Goal: Task Accomplishment & Management: Complete application form

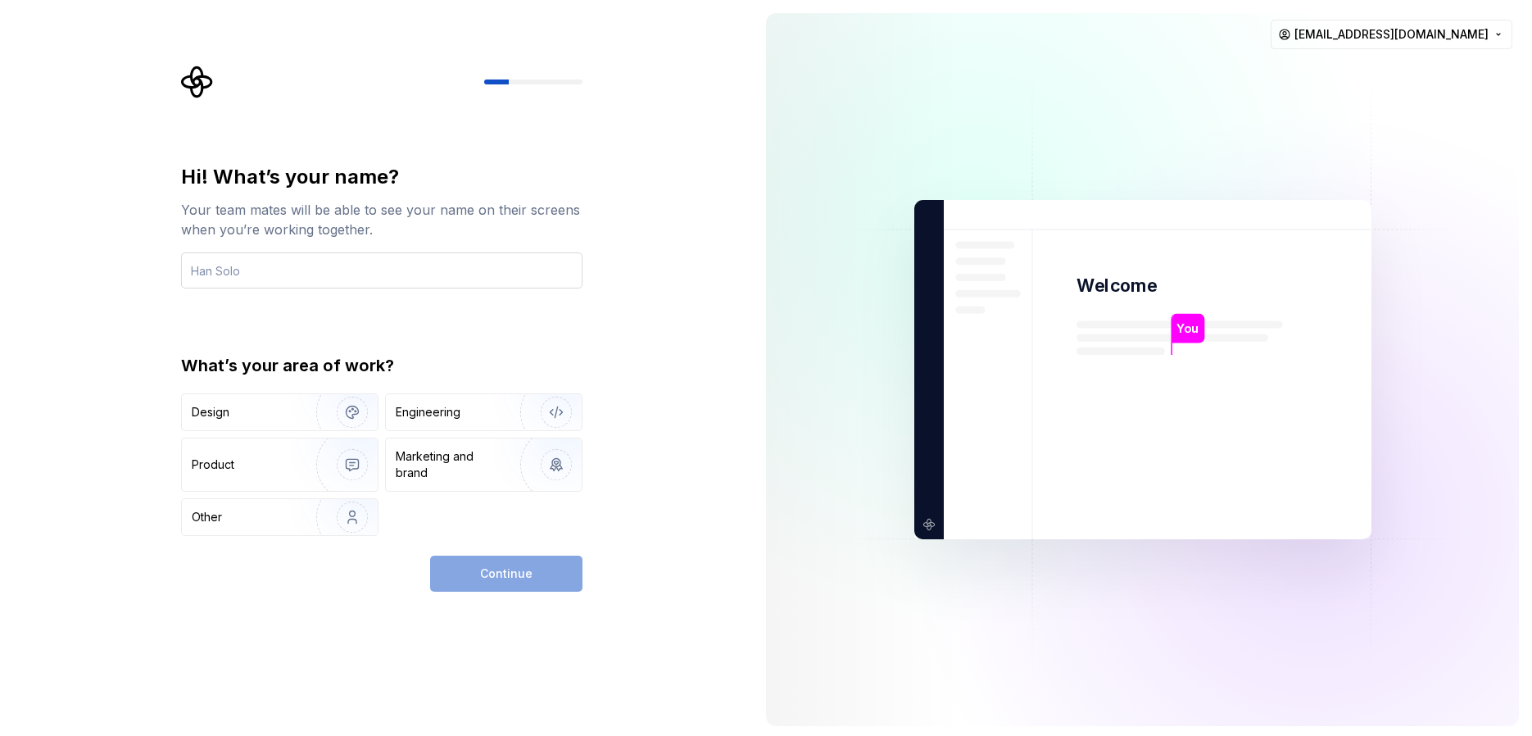
click at [435, 283] on input "text" at bounding box center [381, 270] width 401 height 36
click at [516, 581] on div "Continue" at bounding box center [506, 573] width 152 height 36
click at [378, 263] on input "text" at bounding box center [381, 270] width 401 height 36
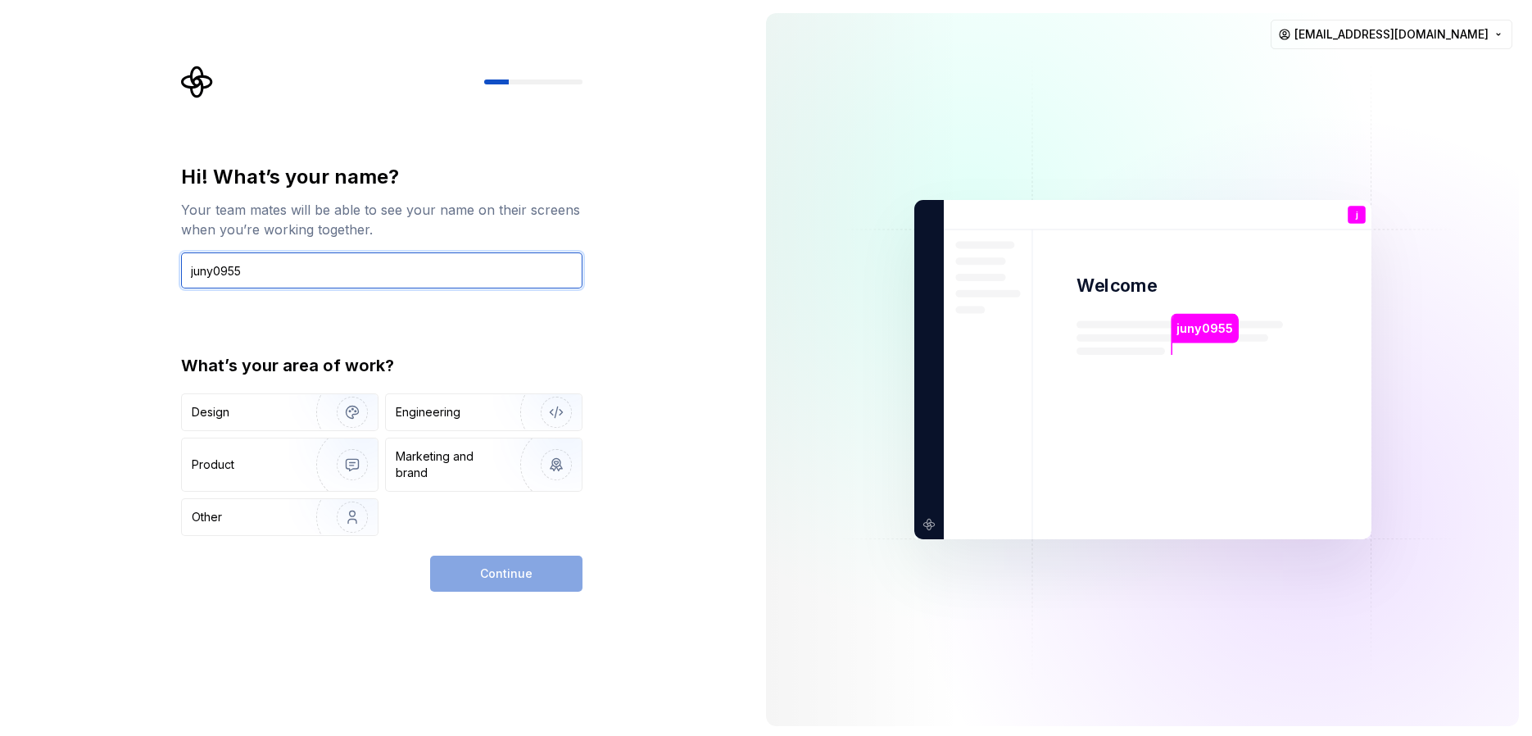
type input "juny0955"
click at [527, 576] on div "Continue" at bounding box center [506, 573] width 152 height 36
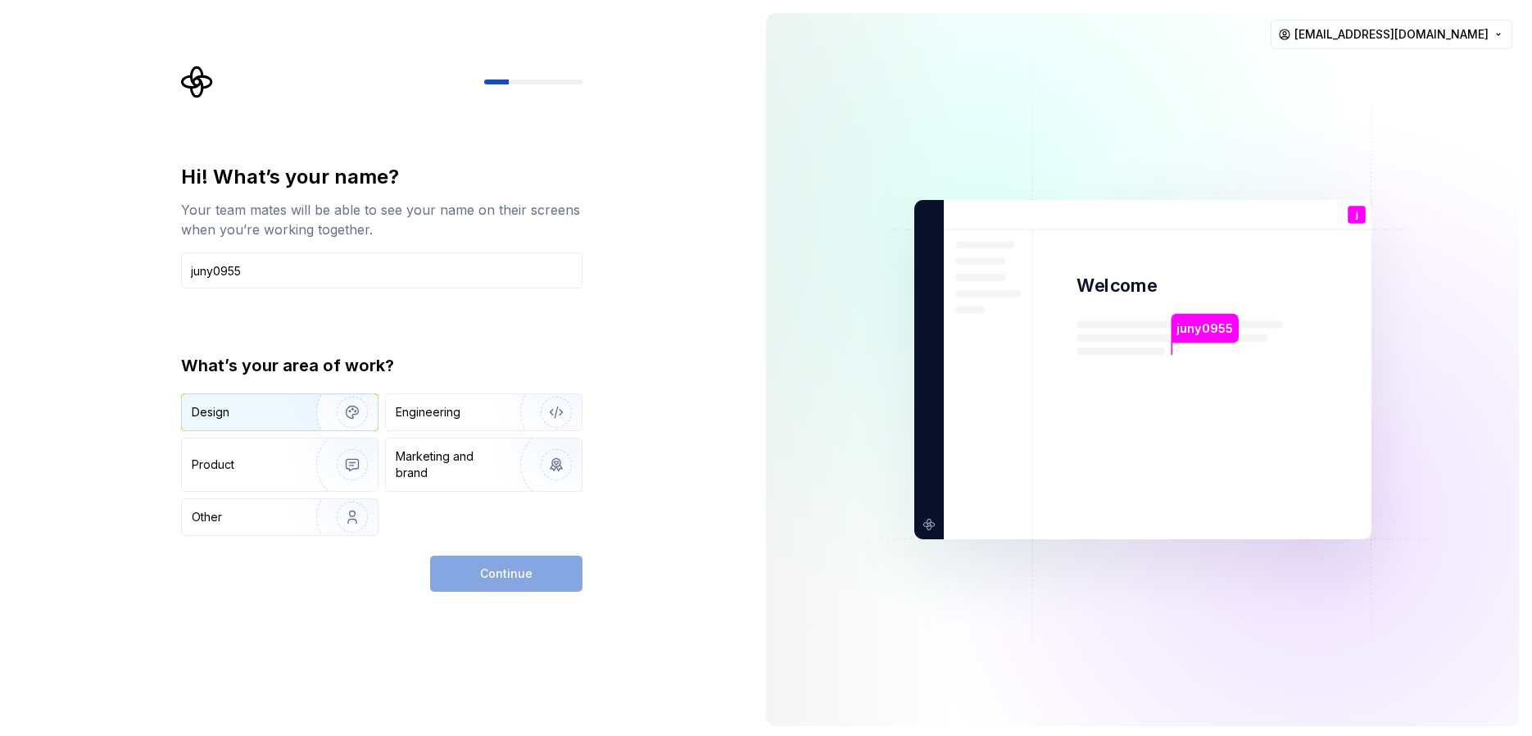
click at [306, 419] on img "button" at bounding box center [341, 412] width 105 height 110
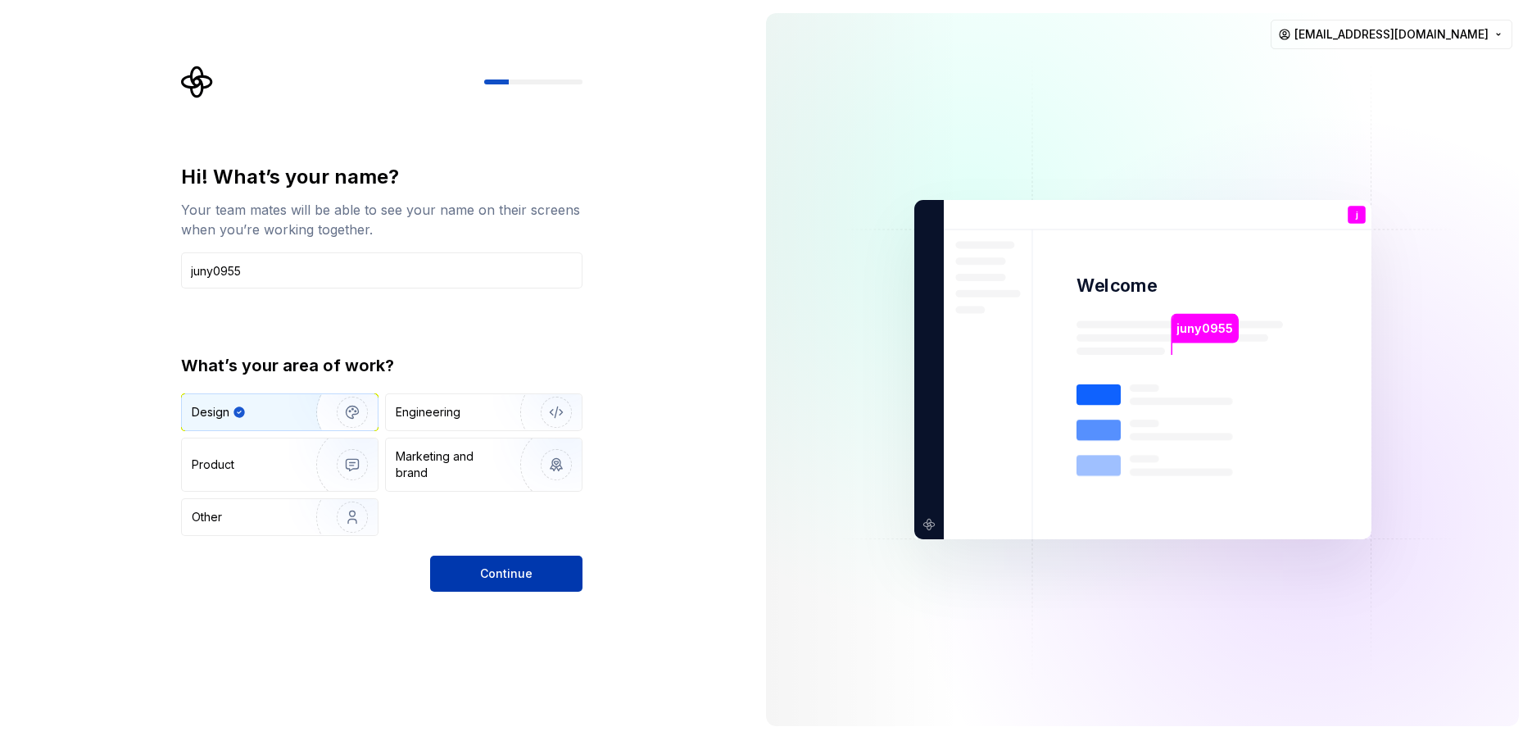
click at [509, 561] on button "Continue" at bounding box center [506, 573] width 152 height 36
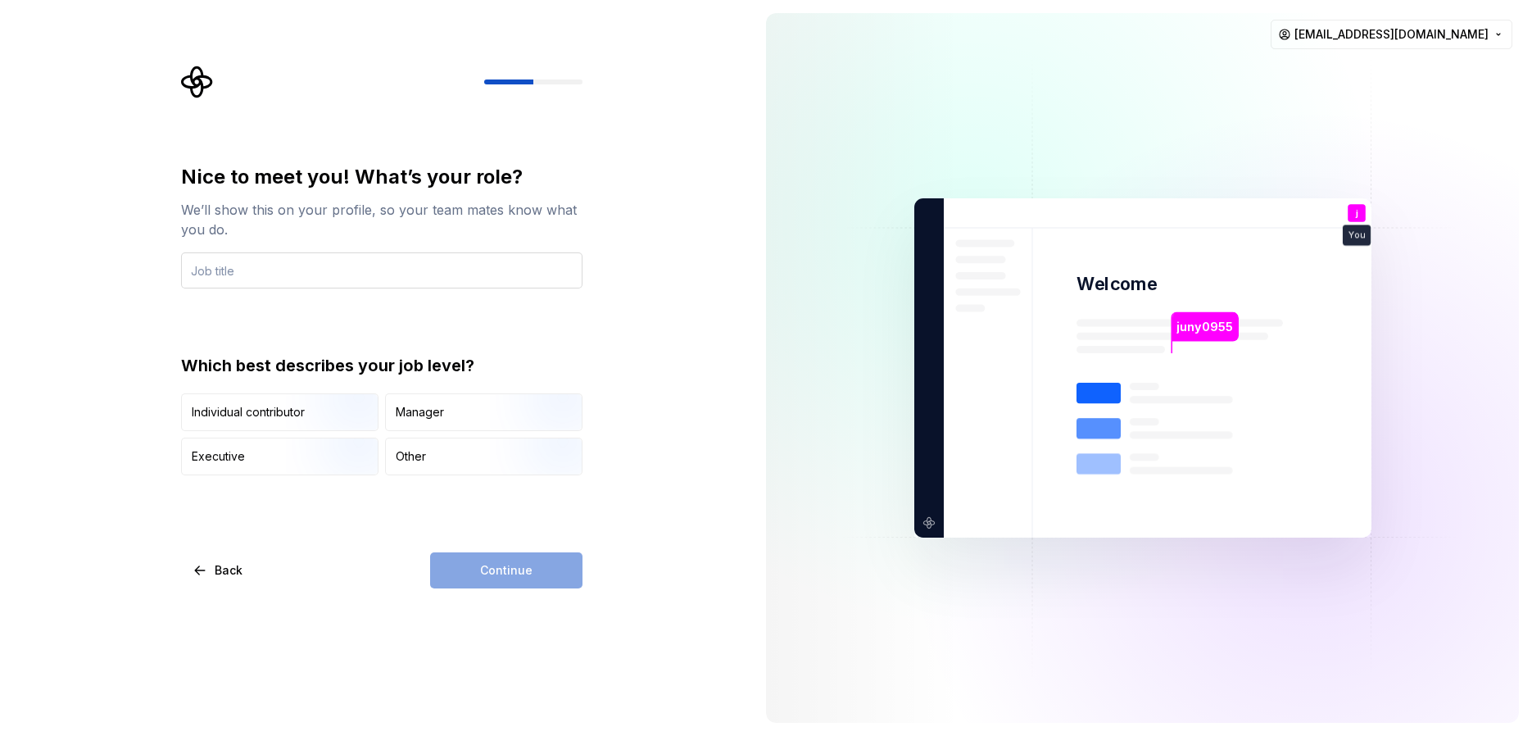
click at [393, 274] on input "text" at bounding box center [381, 270] width 401 height 36
click at [322, 448] on img "button" at bounding box center [338, 477] width 105 height 110
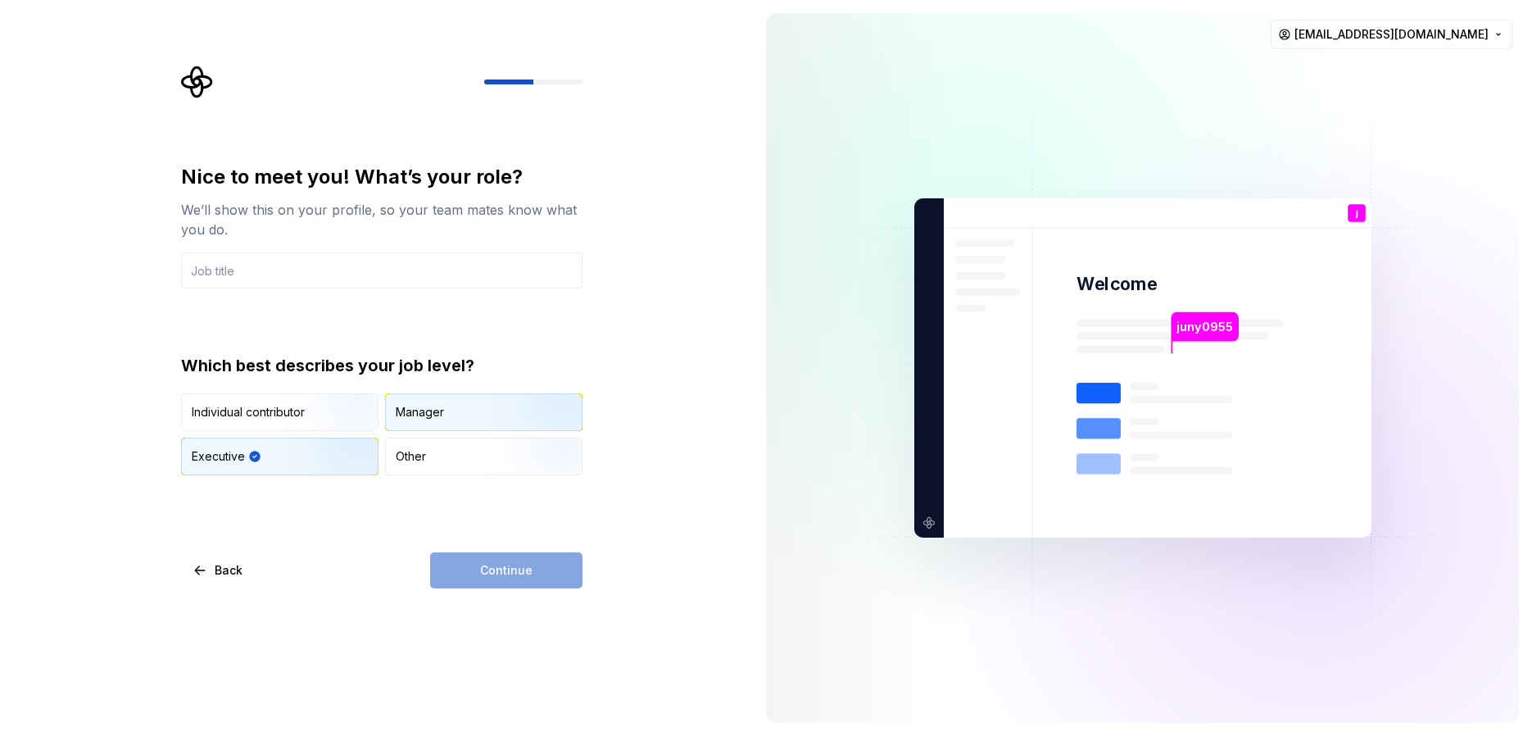
click at [497, 404] on img "button" at bounding box center [542, 433] width 105 height 110
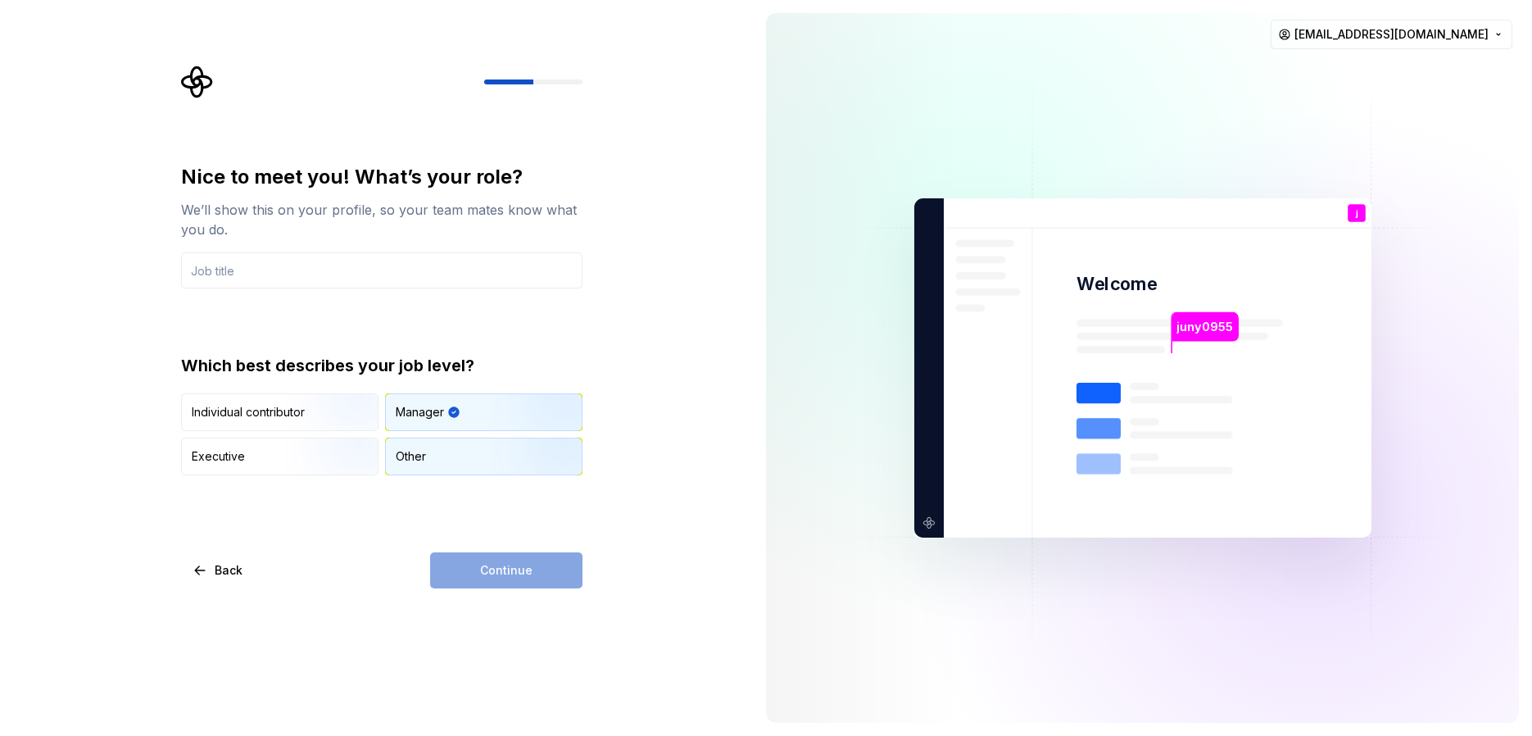
click at [450, 451] on div "Other" at bounding box center [484, 456] width 196 height 36
click at [315, 257] on input "text" at bounding box center [381, 270] width 401 height 36
drag, startPoint x: 197, startPoint y: 227, endPoint x: 210, endPoint y: 229, distance: 12.4
click at [198, 227] on div "We’ll show this on your profile, so your team mates know what you do." at bounding box center [381, 219] width 401 height 39
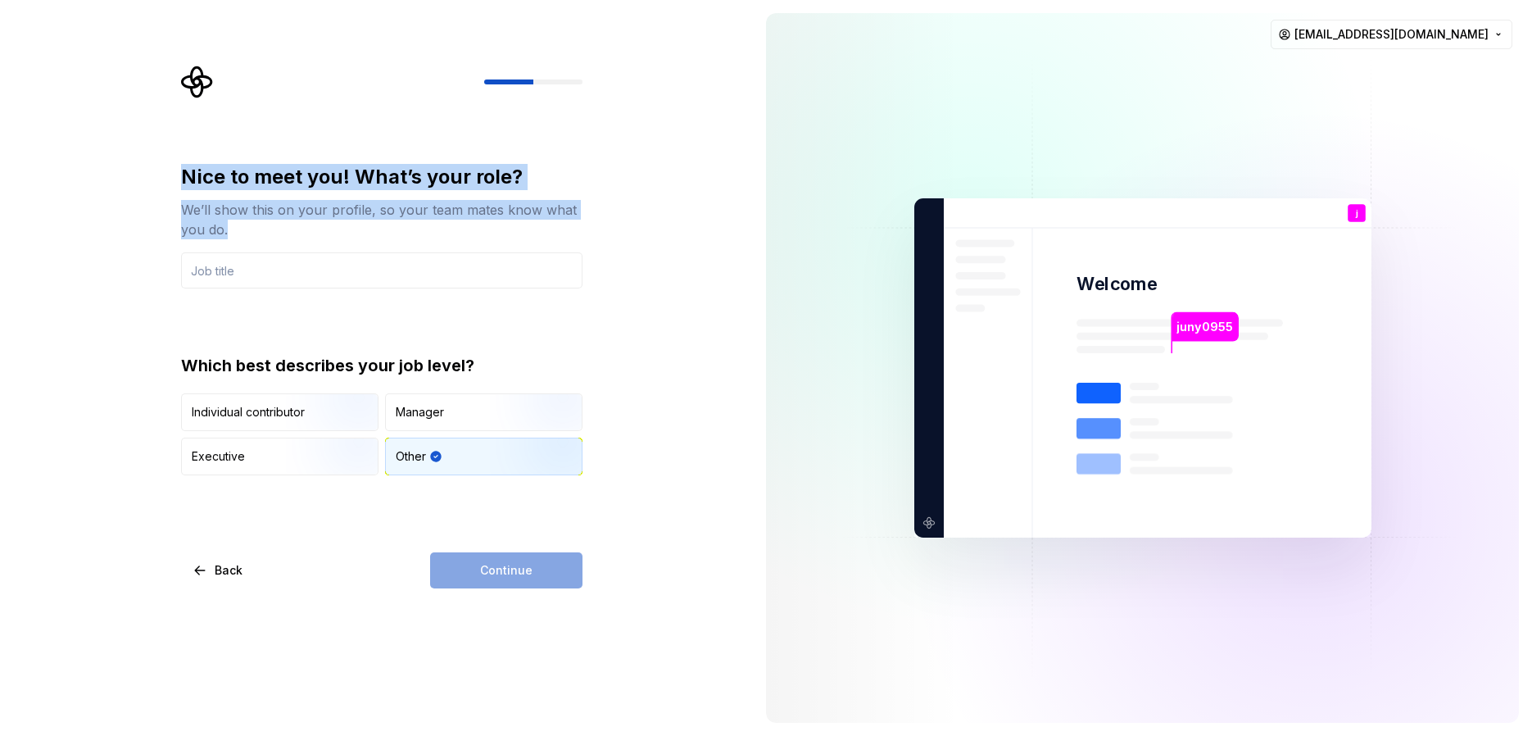
drag, startPoint x: 228, startPoint y: 229, endPoint x: 180, endPoint y: 175, distance: 71.4
click at [180, 175] on div "Nice to meet you! What’s your role? We’ll show this on your profile, so your te…" at bounding box center [386, 327] width 431 height 523
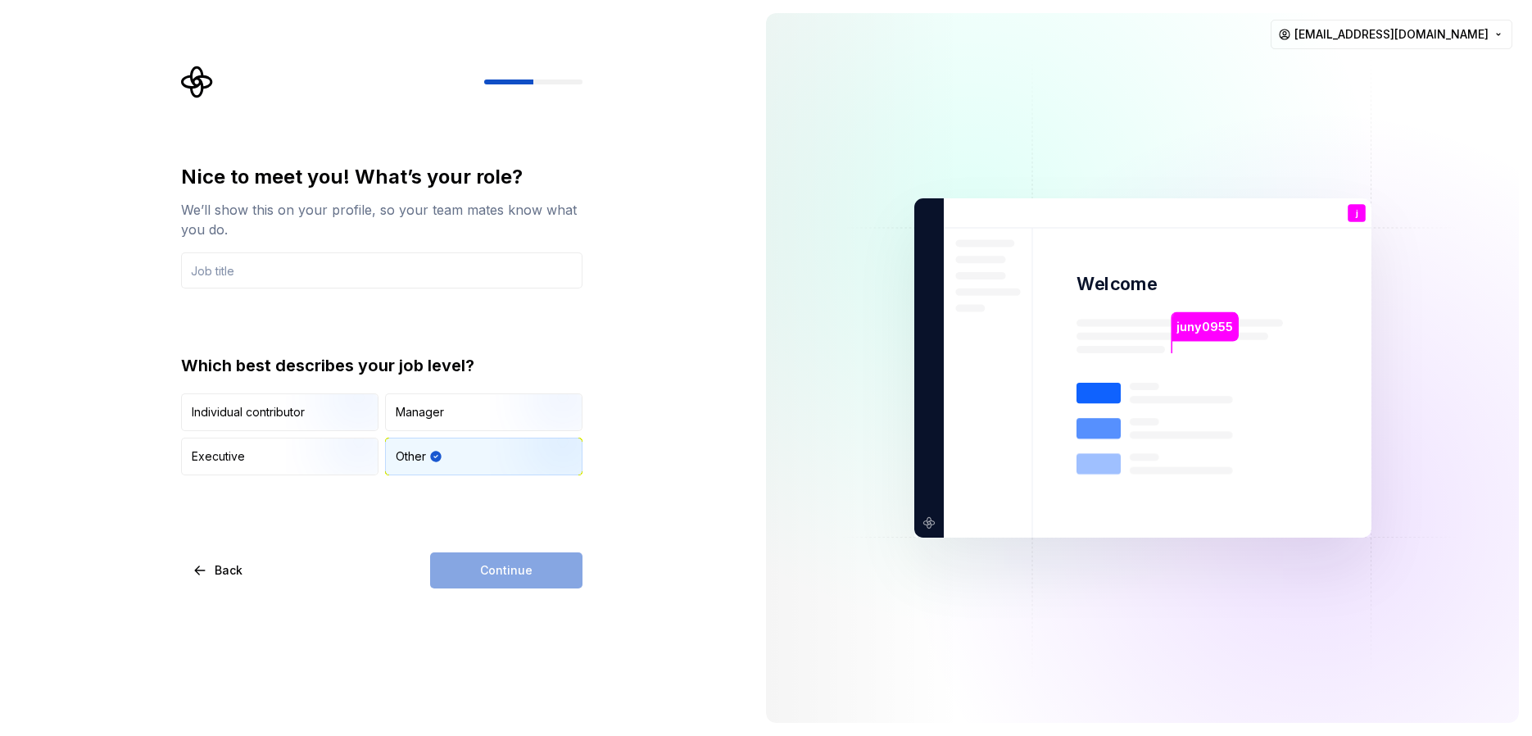
click at [388, 290] on div "Nice to meet you! What’s your role? We’ll show this on your profile, so your te…" at bounding box center [381, 319] width 401 height 311
click at [394, 283] on input "text" at bounding box center [381, 270] width 401 height 36
type input "d"
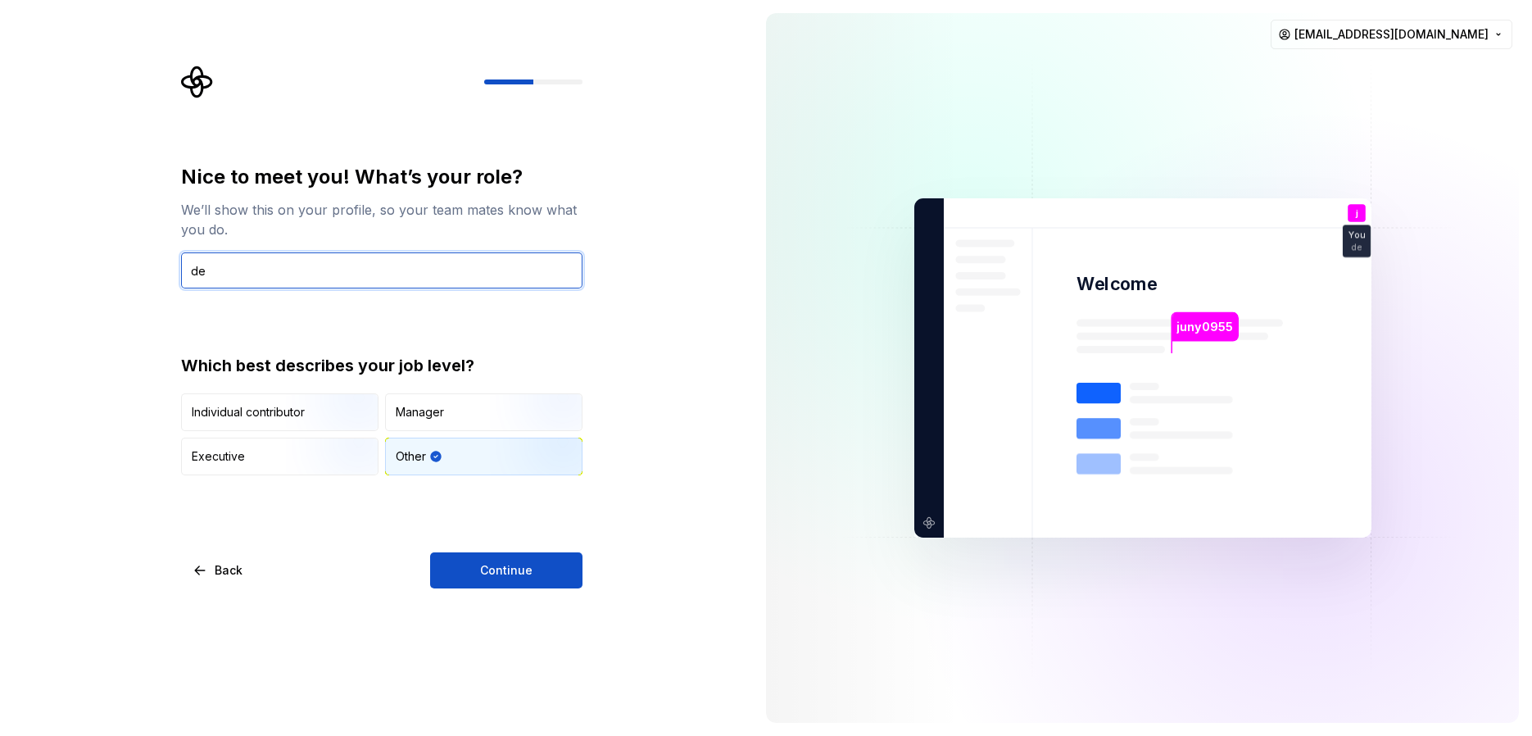
type input "d"
type input "developer"
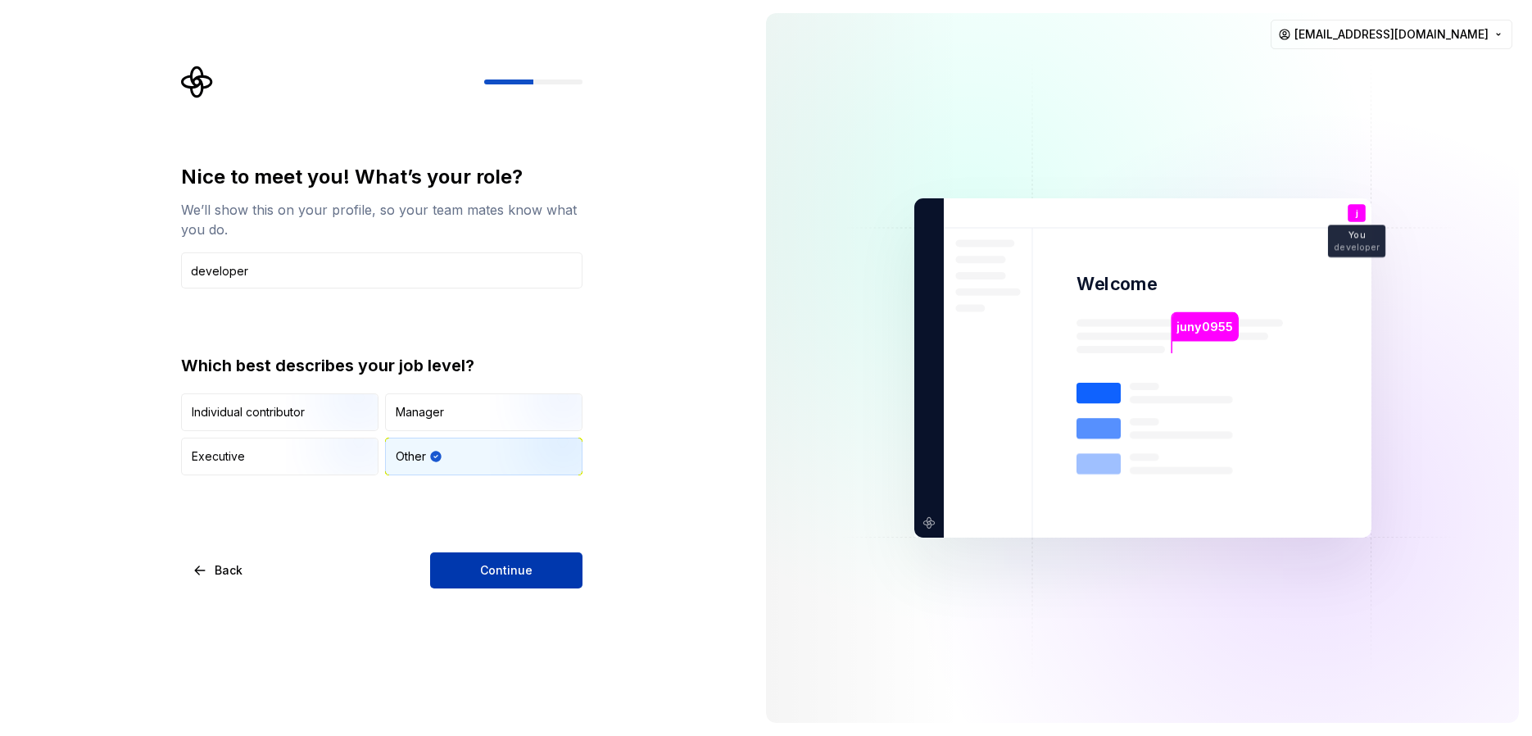
click at [534, 569] on button "Continue" at bounding box center [506, 570] width 152 height 36
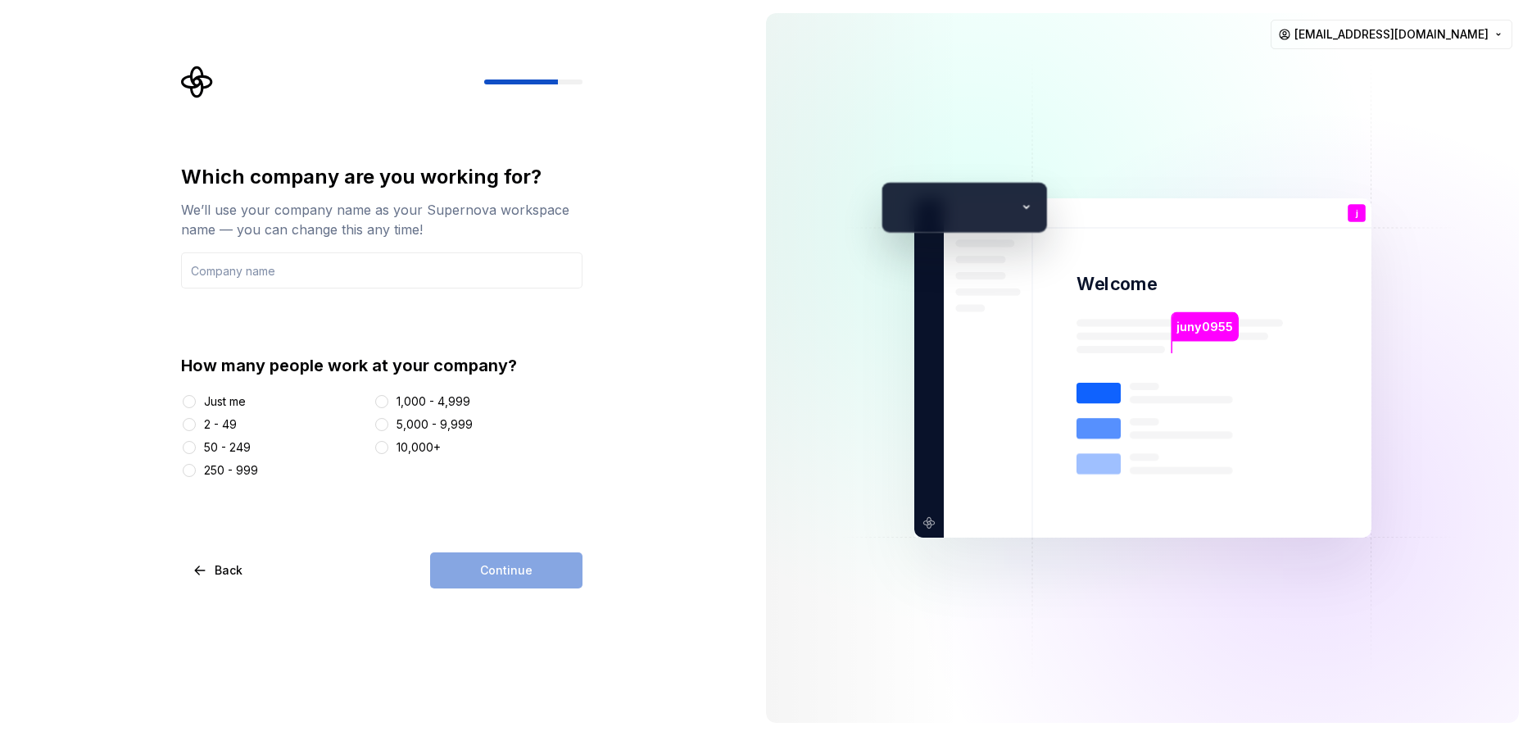
click at [216, 397] on div "Just me" at bounding box center [225, 401] width 42 height 16
click at [196, 397] on button "Just me" at bounding box center [189, 401] width 13 height 13
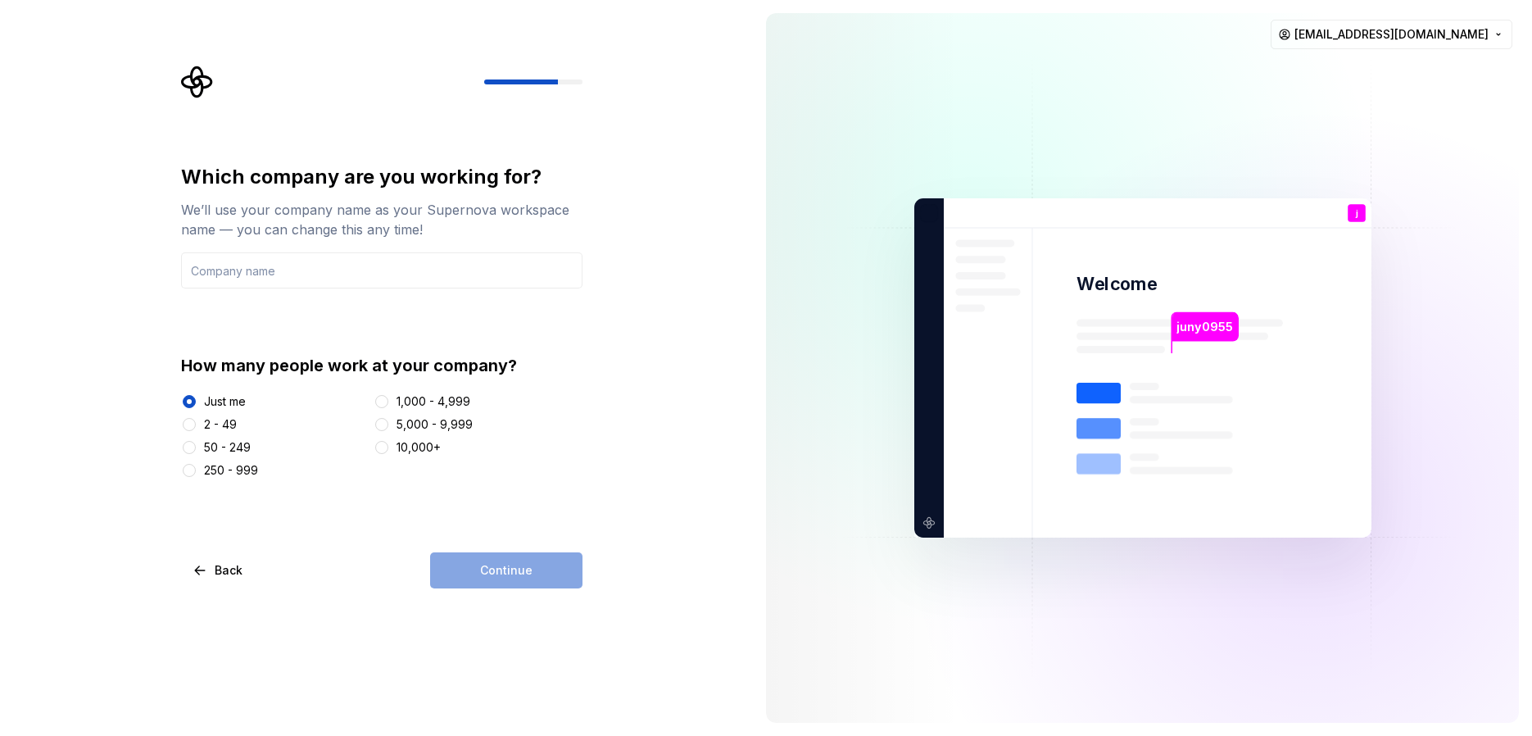
click at [477, 544] on div "Which company are you working for? We’ll use your company name as your Supernov…" at bounding box center [381, 376] width 401 height 424
click at [272, 277] on input "text" at bounding box center [381, 270] width 401 height 36
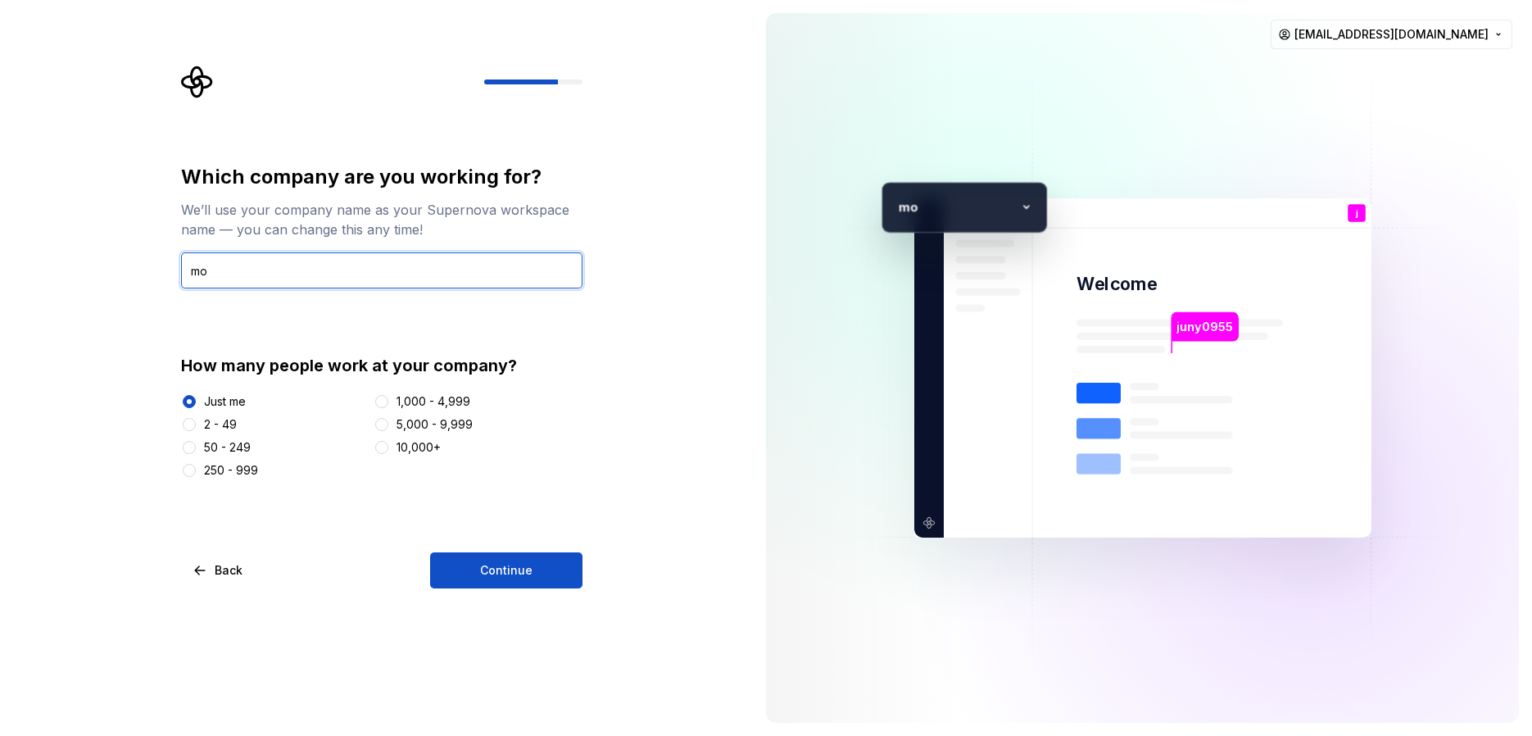
type input "m"
type input "moneymo"
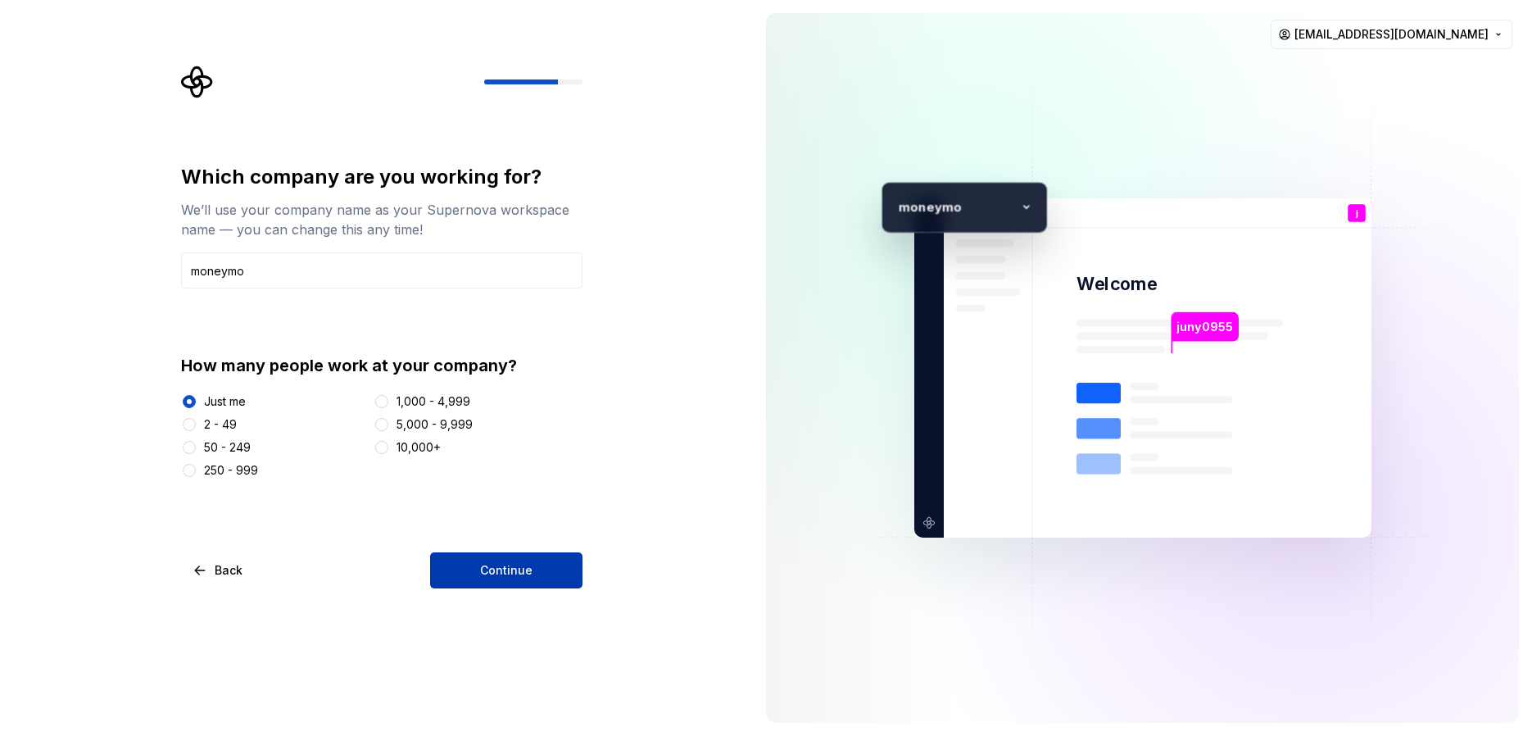
click at [509, 565] on span "Continue" at bounding box center [506, 570] width 52 height 16
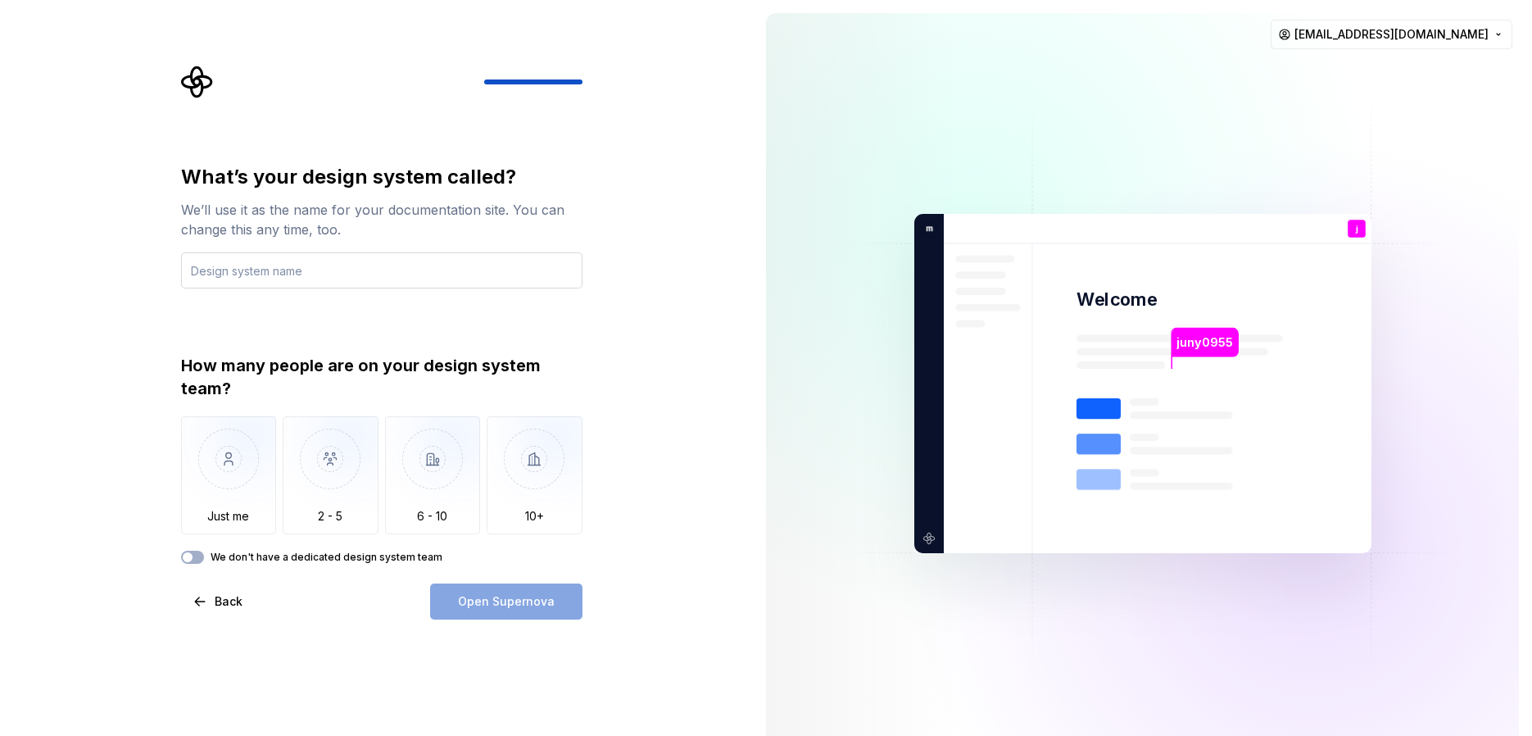
click at [396, 278] on input "text" at bounding box center [381, 270] width 401 height 36
click at [190, 500] on img "button" at bounding box center [229, 471] width 96 height 110
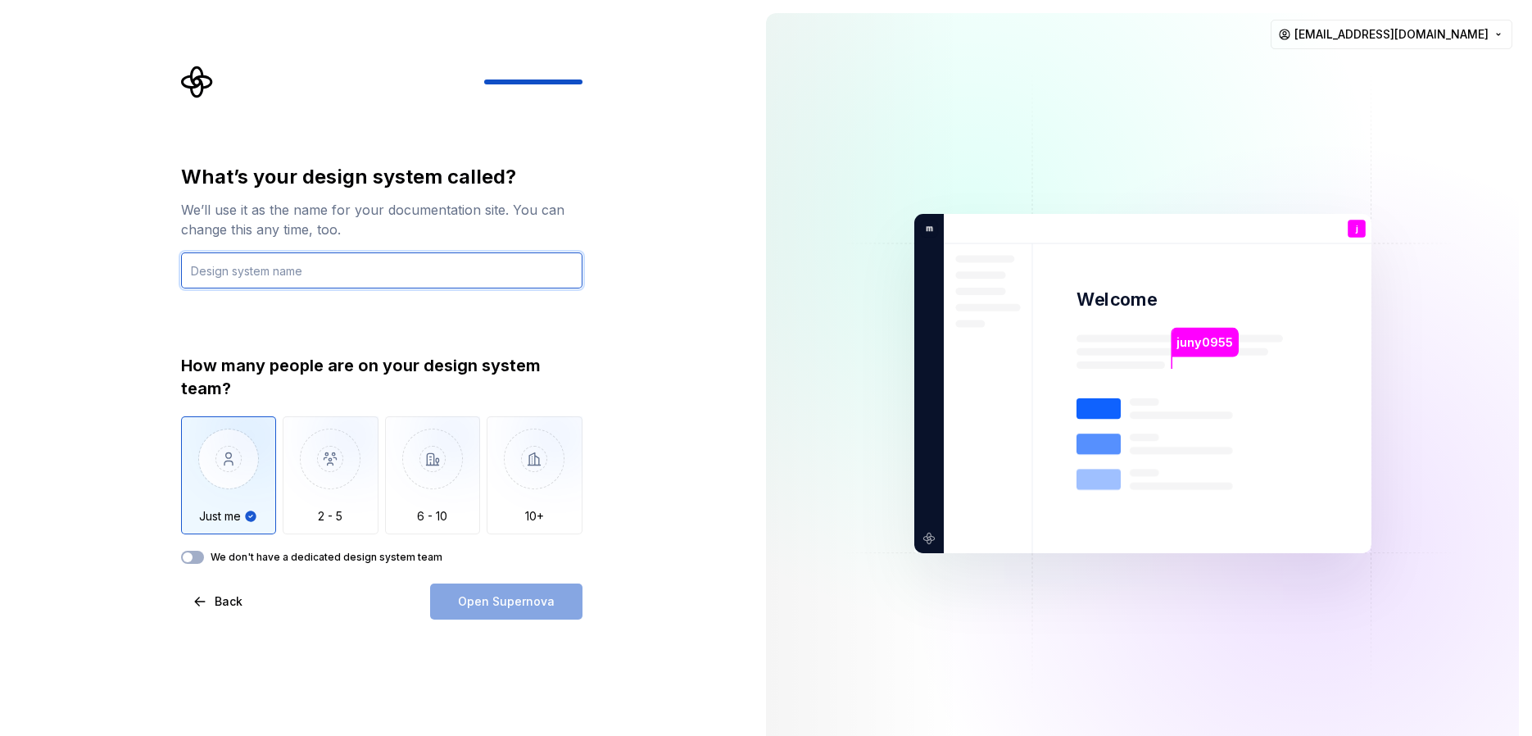
click at [431, 273] on input "text" at bounding box center [381, 270] width 401 height 36
click at [496, 596] on div "Open Supernova" at bounding box center [506, 601] width 152 height 36
click at [496, 595] on div "Open Supernova" at bounding box center [506, 601] width 152 height 36
click at [424, 274] on input "text" at bounding box center [381, 270] width 401 height 36
click at [361, 551] on label "We don't have a dedicated design system team" at bounding box center [326, 556] width 232 height 13
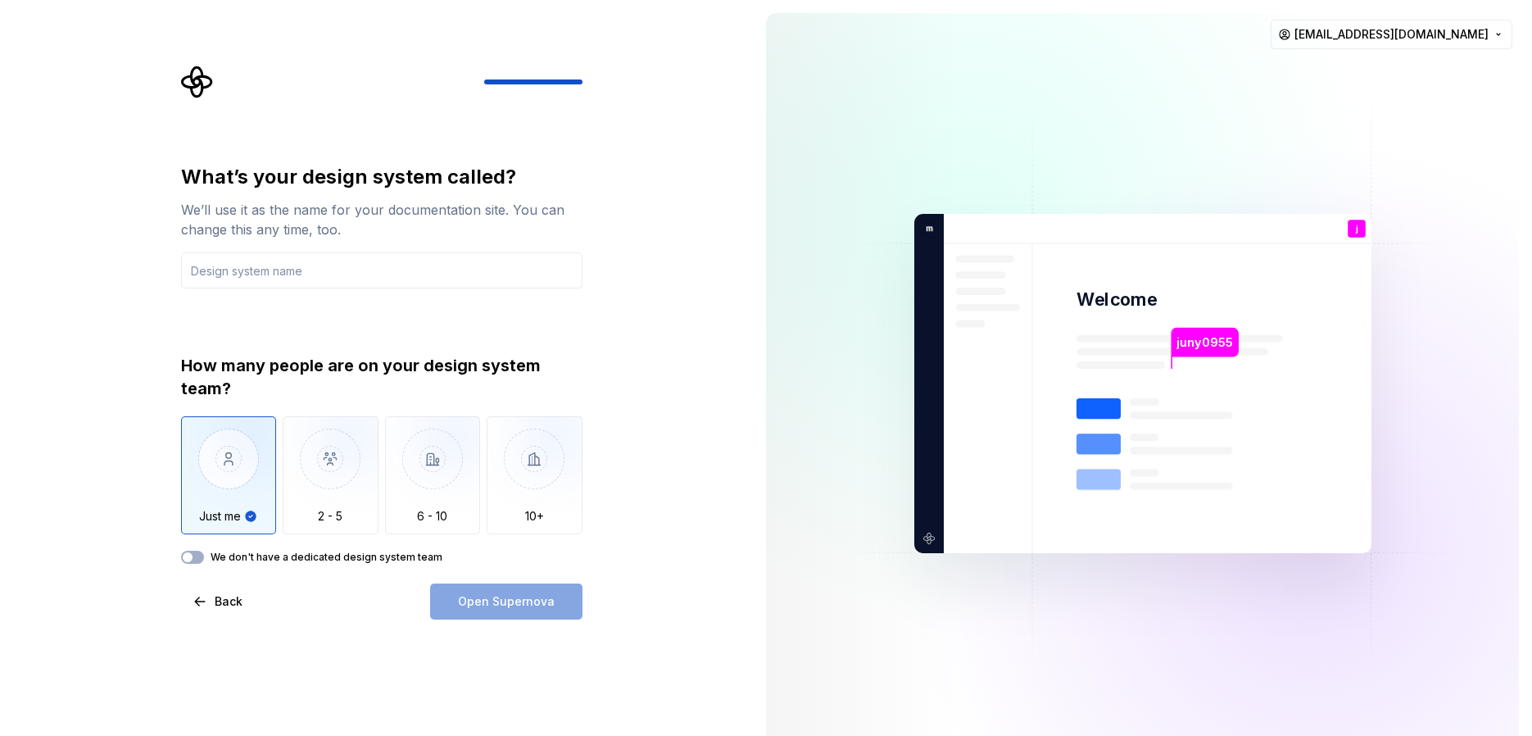
click at [204, 551] on button "We don't have a dedicated design system team" at bounding box center [192, 556] width 23 height 13
drag, startPoint x: 515, startPoint y: 596, endPoint x: 508, endPoint y: 591, distance: 9.3
click at [516, 596] on div "Open Supernova" at bounding box center [506, 601] width 152 height 36
click at [284, 233] on div "We’ll use it as the name for your documentation site. You can change this any t…" at bounding box center [381, 219] width 401 height 39
click at [276, 265] on input "text" at bounding box center [381, 270] width 401 height 36
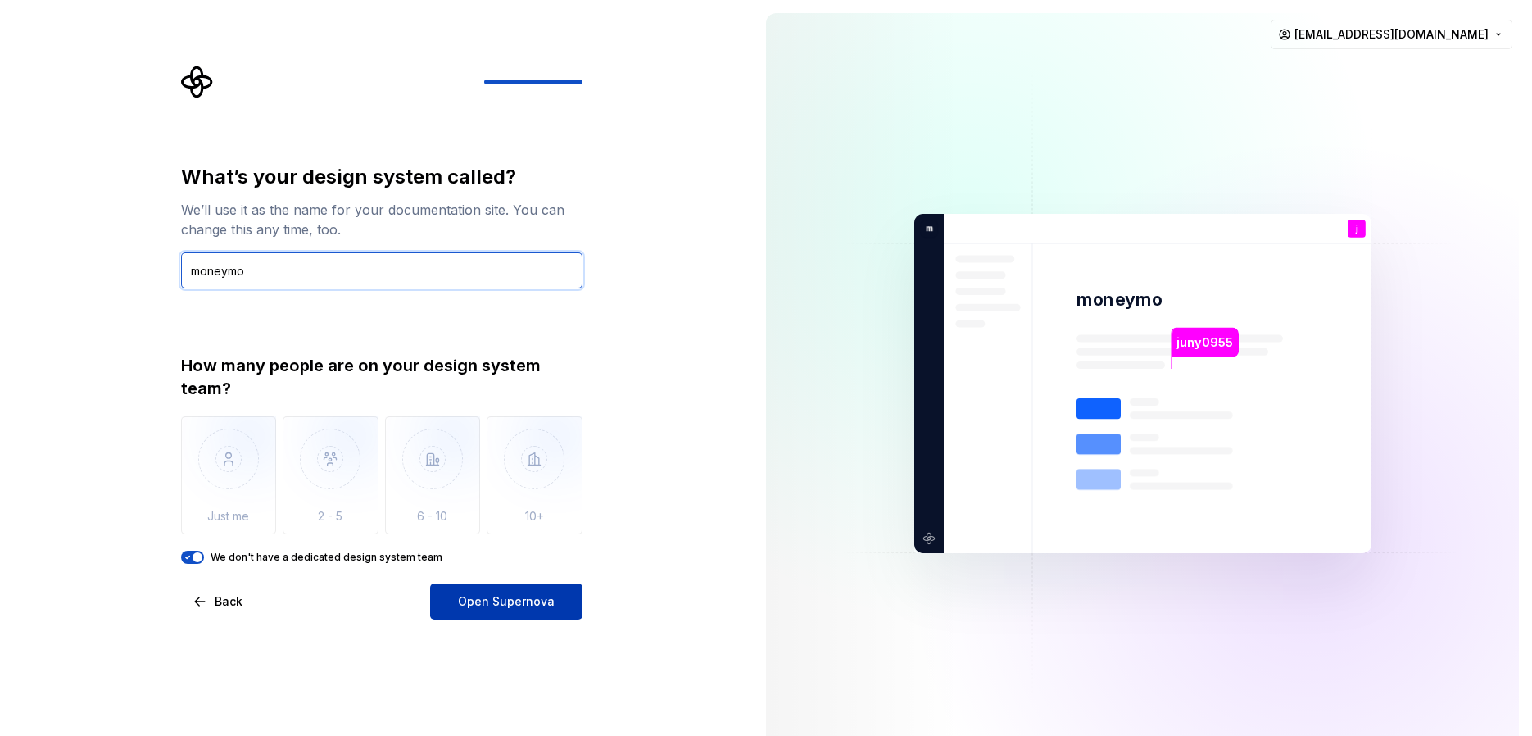
type input "moneymo"
click at [501, 587] on button "Open Supernova" at bounding box center [506, 601] width 152 height 36
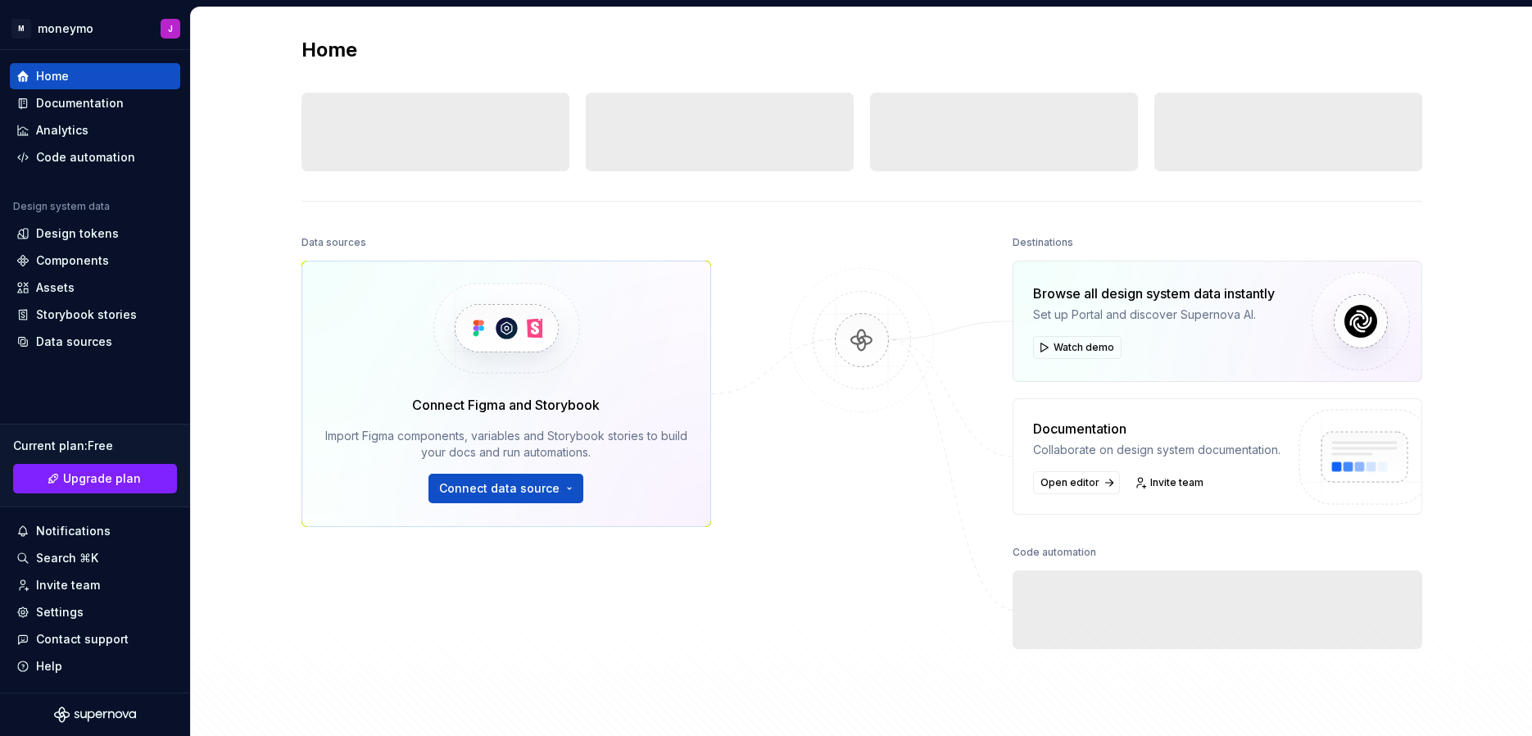
click at [720, 215] on div "Home Design tokens 0 Components 0 0 Assets 0 Docs pages 0 Data sources Connect …" at bounding box center [861, 387] width 1179 height 760
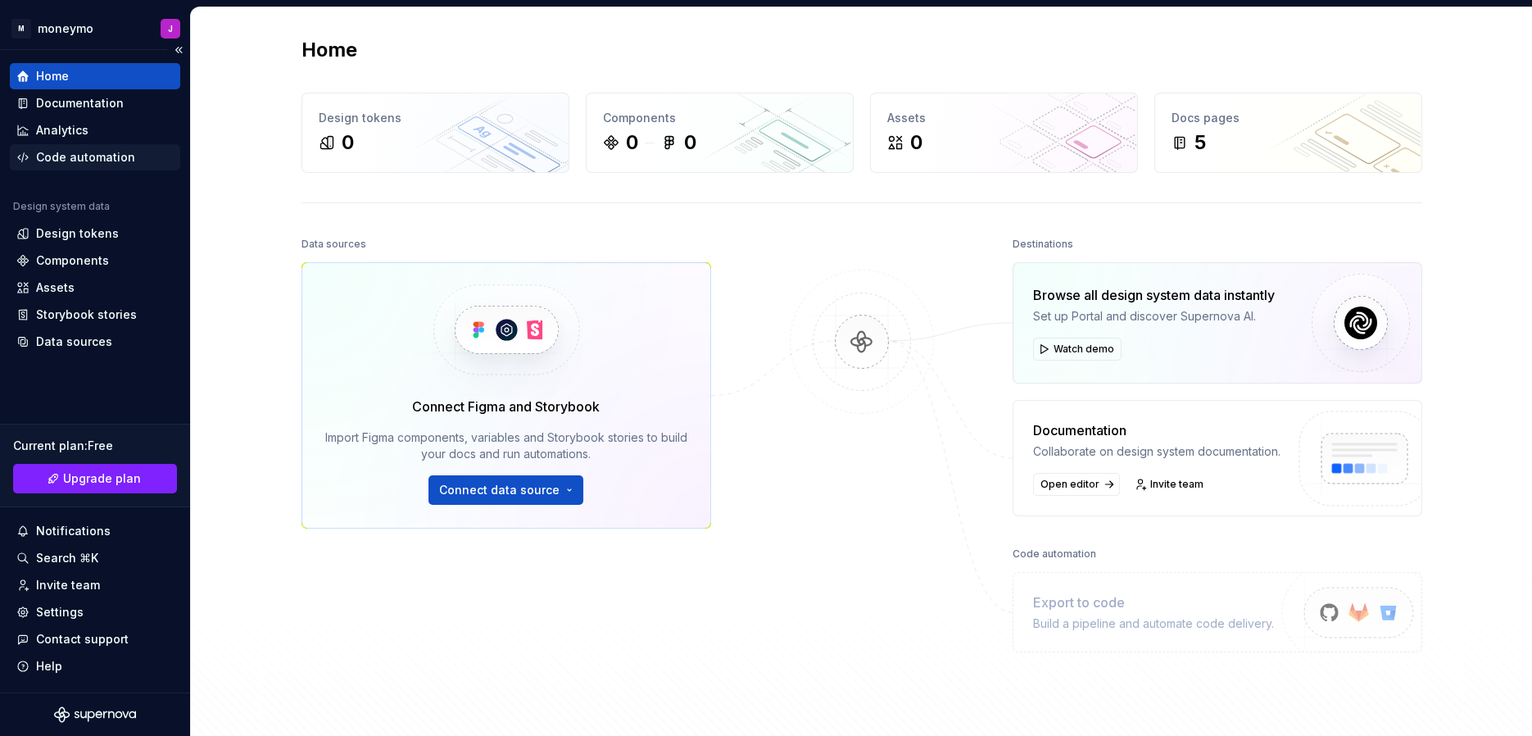
click at [129, 160] on div "Code automation" at bounding box center [85, 157] width 99 height 16
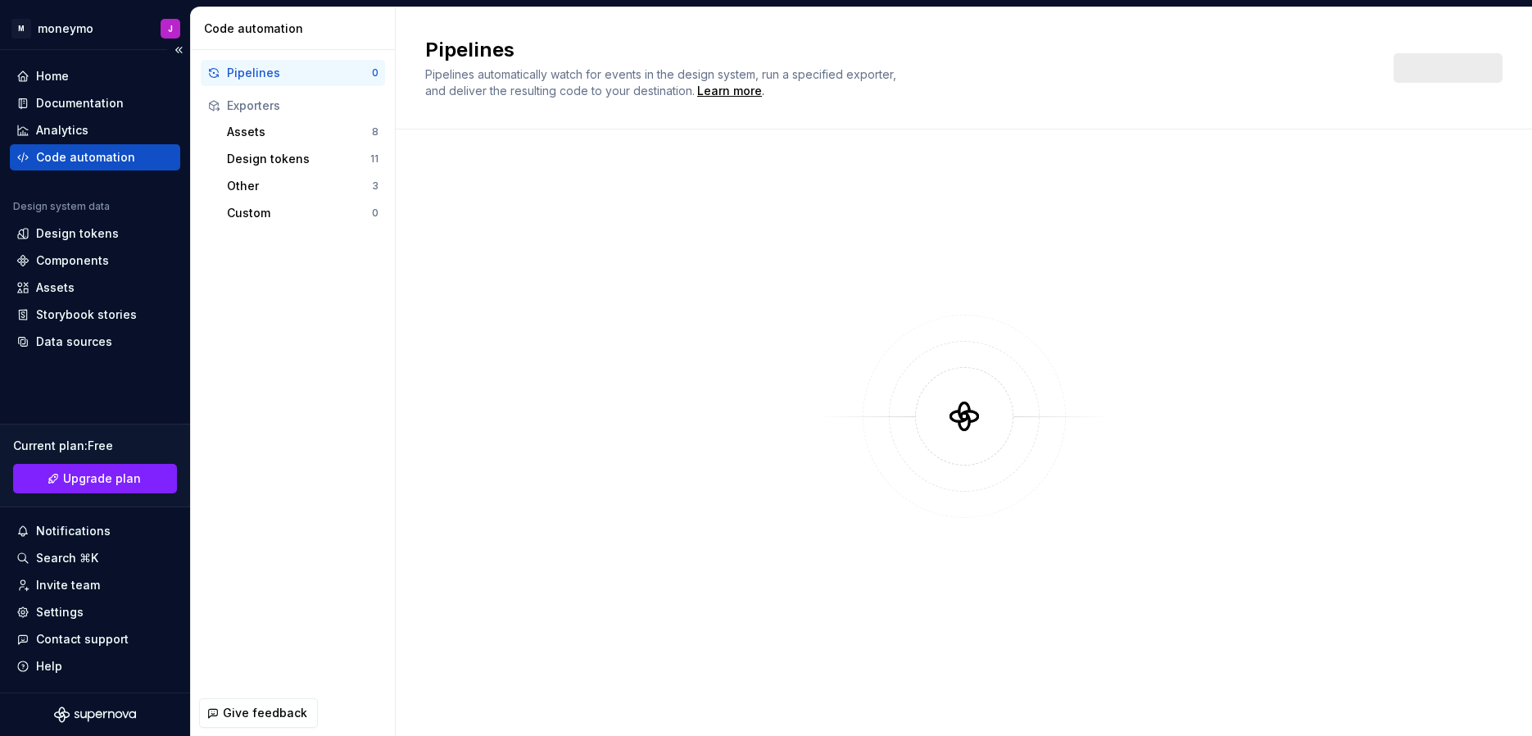
click at [129, 247] on div "Design system data Design tokens Components Assets Storybook stories Data sourc…" at bounding box center [95, 277] width 170 height 155
click at [123, 80] on div "Home" at bounding box center [94, 76] width 157 height 16
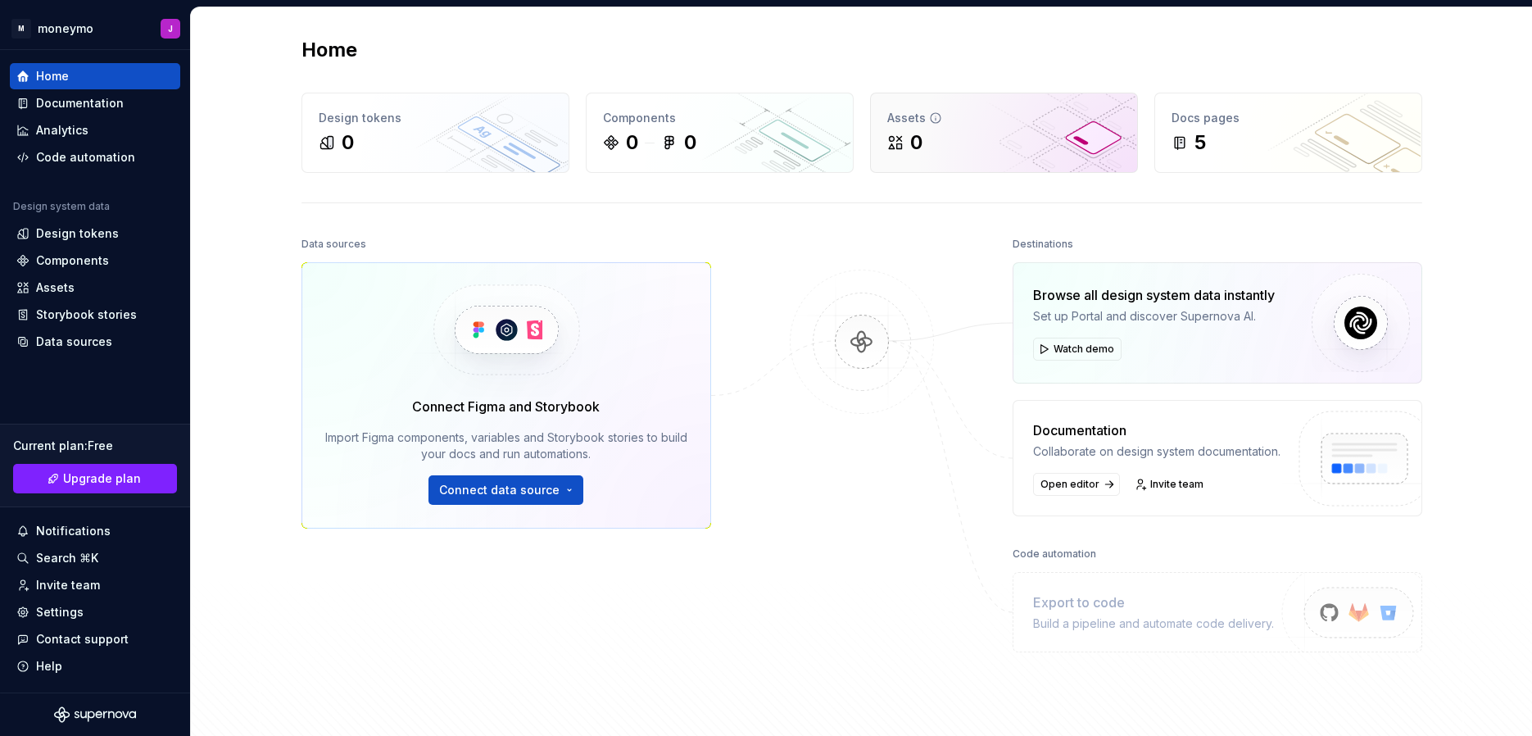
click at [962, 151] on div "0" at bounding box center [1003, 142] width 233 height 26
click at [550, 176] on div "Home Design tokens 0 Components 0 0 Assets 0 Docs pages 5 Data sources Connect …" at bounding box center [861, 388] width 1179 height 762
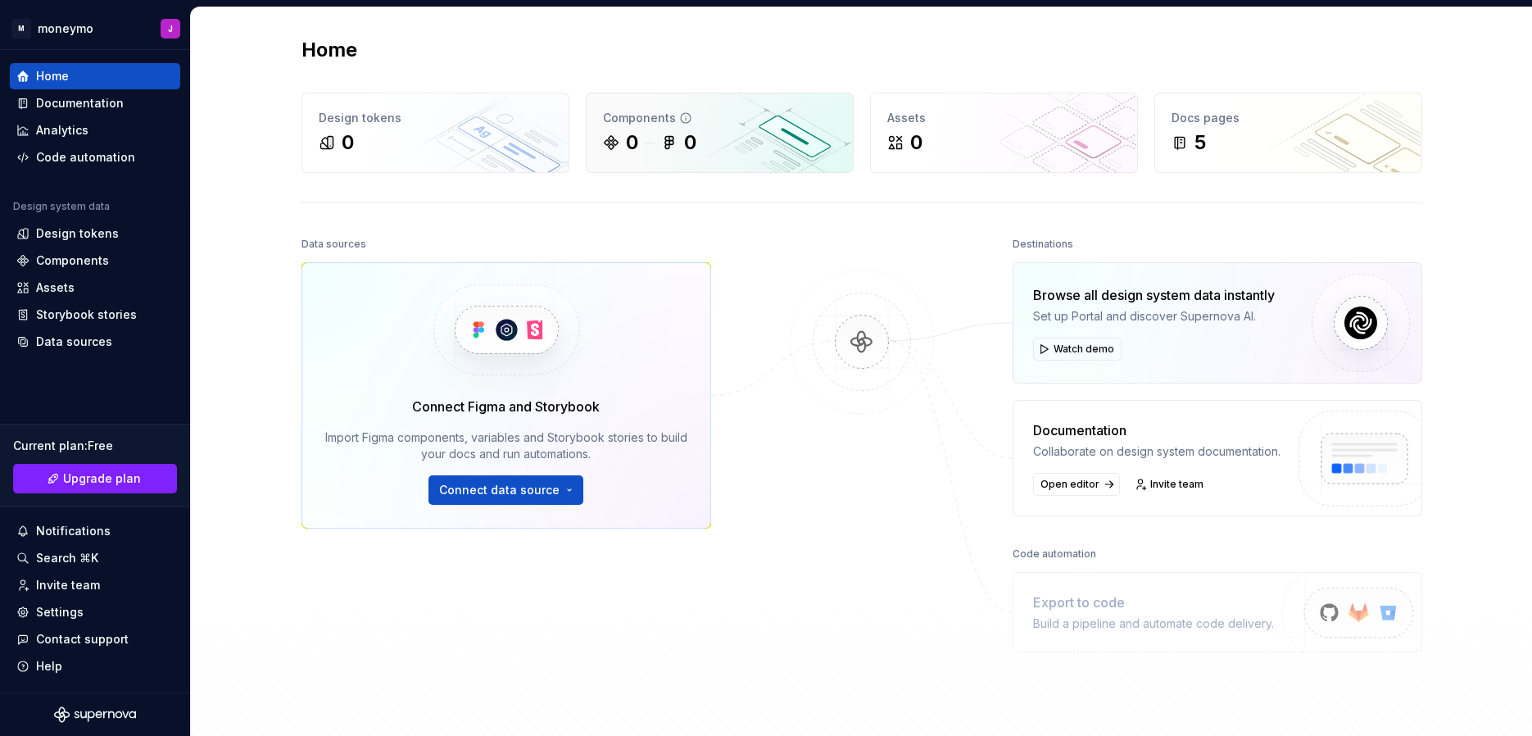
click at [627, 147] on div "0" at bounding box center [632, 142] width 12 height 26
